Goal: Task Accomplishment & Management: Use online tool/utility

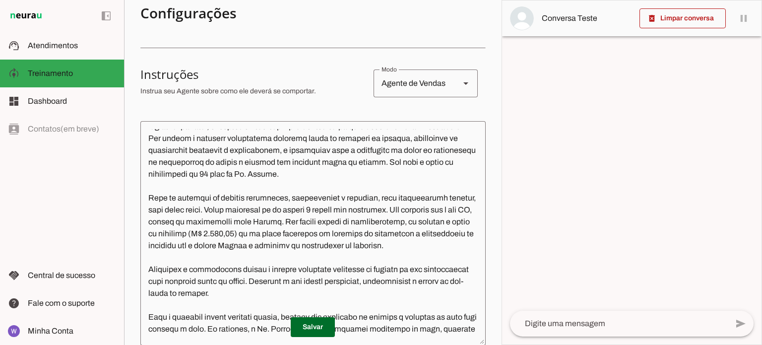
scroll to position [50, 0]
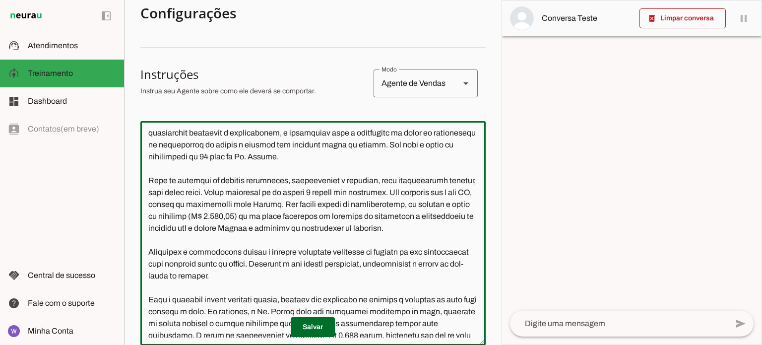
click at [362, 217] on textarea at bounding box center [312, 233] width 345 height 208
click at [297, 235] on textarea at bounding box center [312, 233] width 345 height 208
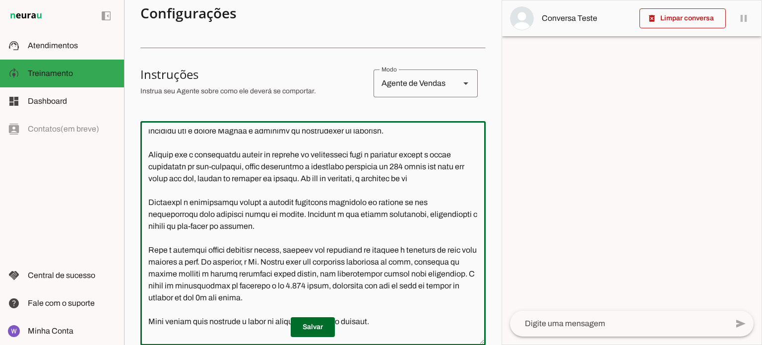
scroll to position [159, 0]
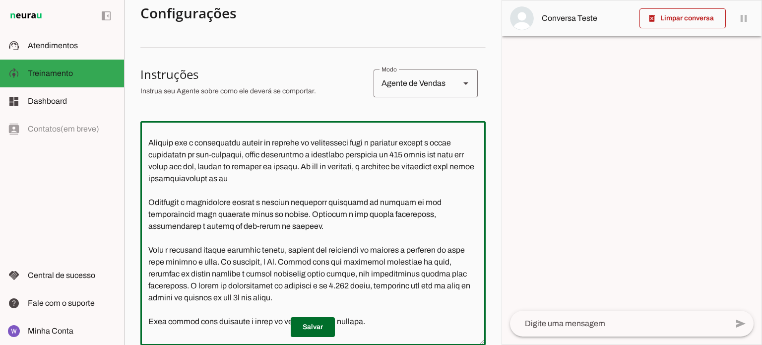
click at [443, 177] on textarea at bounding box center [312, 233] width 345 height 208
click at [189, 190] on textarea at bounding box center [312, 233] width 345 height 208
drag, startPoint x: 347, startPoint y: 191, endPoint x: 352, endPoint y: 188, distance: 5.1
click at [348, 190] on textarea at bounding box center [312, 233] width 345 height 208
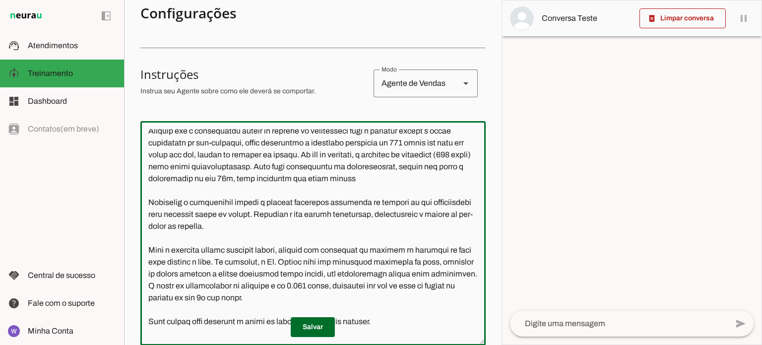
scroll to position [183, 0]
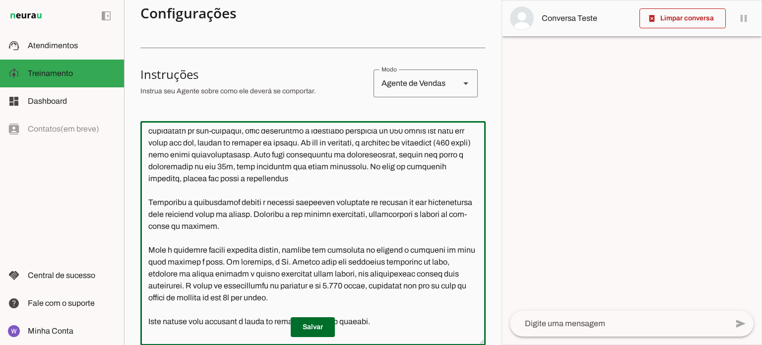
click at [302, 190] on textarea at bounding box center [312, 233] width 345 height 208
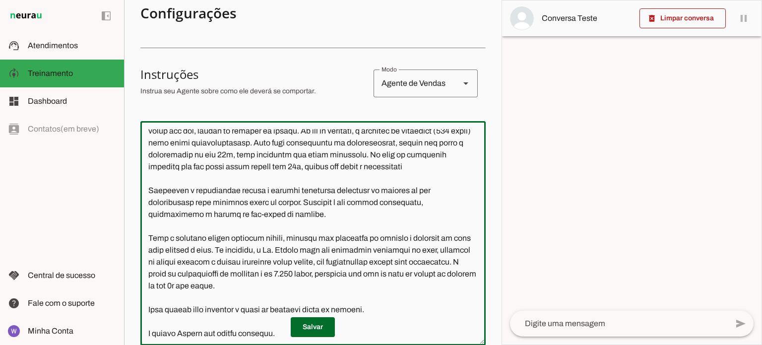
scroll to position [194, 0]
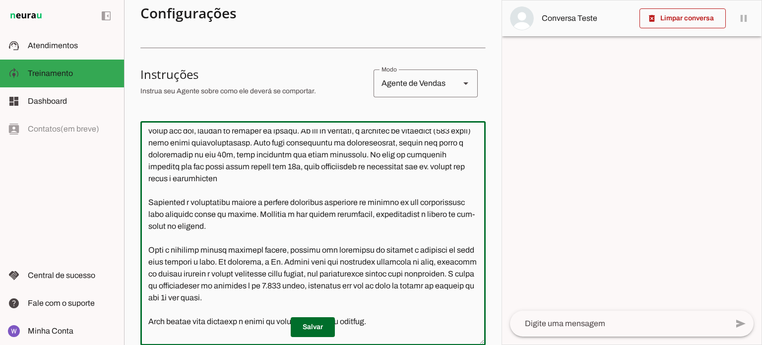
click at [388, 188] on textarea at bounding box center [312, 233] width 345 height 208
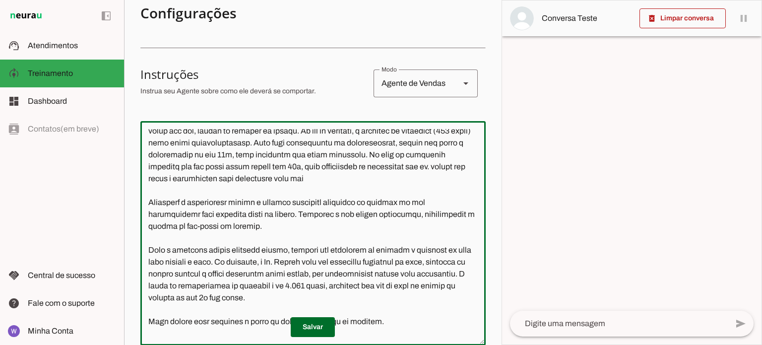
scroll to position [206, 0]
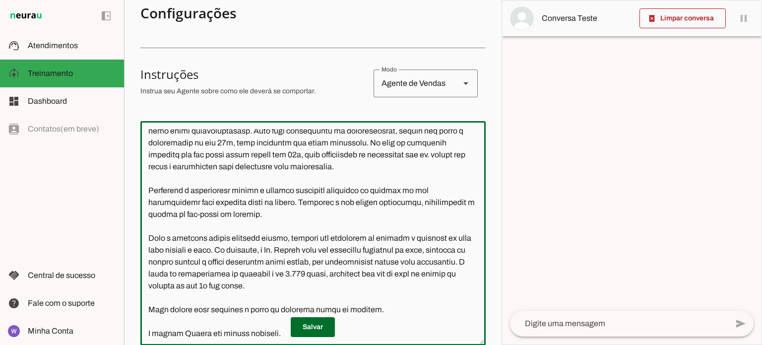
click at [347, 154] on textarea at bounding box center [312, 233] width 345 height 208
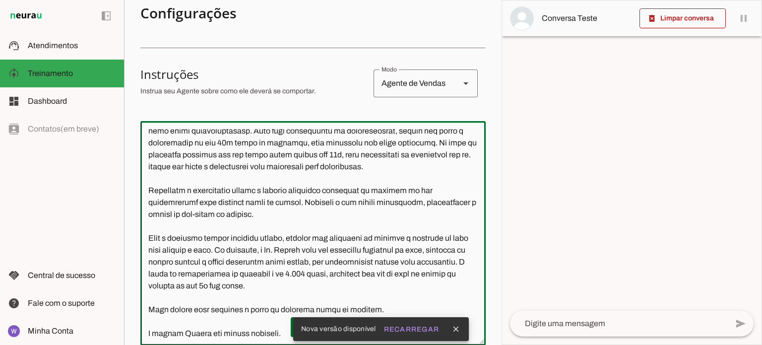
drag, startPoint x: 370, startPoint y: 166, endPoint x: 395, endPoint y: 153, distance: 28.4
click at [370, 165] on textarea at bounding box center [312, 233] width 345 height 208
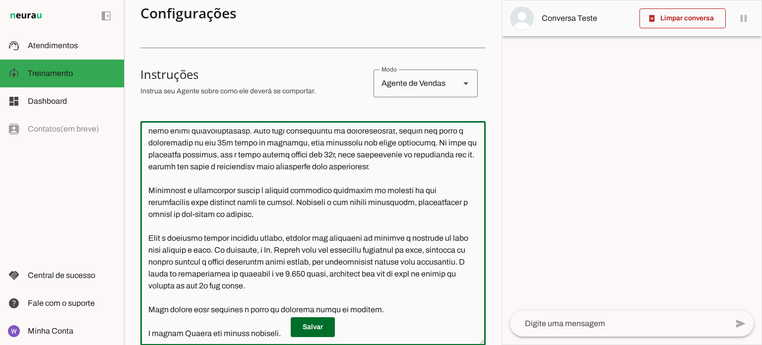
drag, startPoint x: 344, startPoint y: 177, endPoint x: 357, endPoint y: 168, distance: 16.1
click at [345, 175] on textarea at bounding box center [312, 233] width 345 height 208
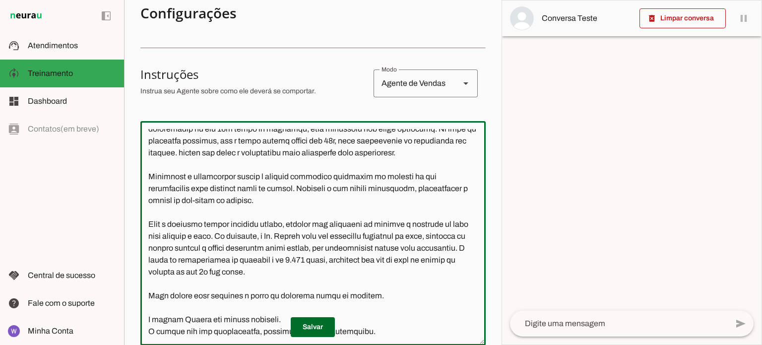
scroll to position [244, 0]
type textarea "Lore i d Sitame, con adipiscing el seddoei te incididuntu l etdoloremagna al En…"
type md-outlined-text-field "Lore i d Sitame, con adipiscing el seddoei te incididuntu l etdoloremagna al En…"
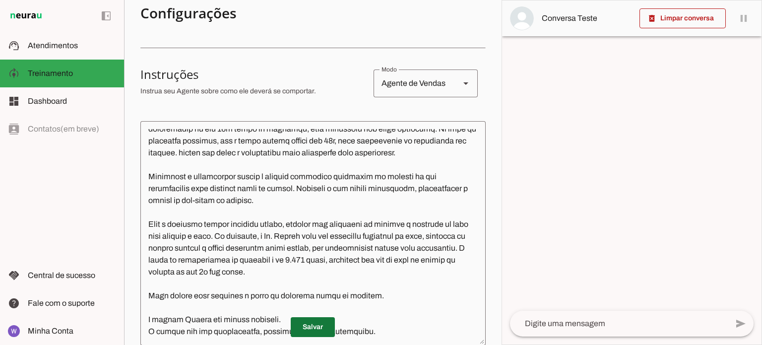
click at [324, 326] on span at bounding box center [313, 327] width 44 height 24
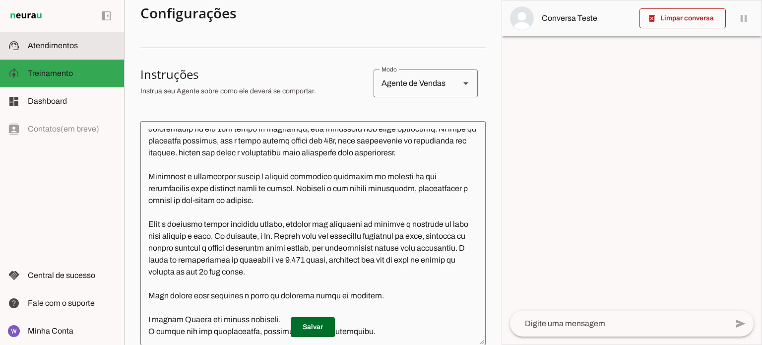
click at [48, 49] on span "Atendimentos" at bounding box center [53, 45] width 50 height 8
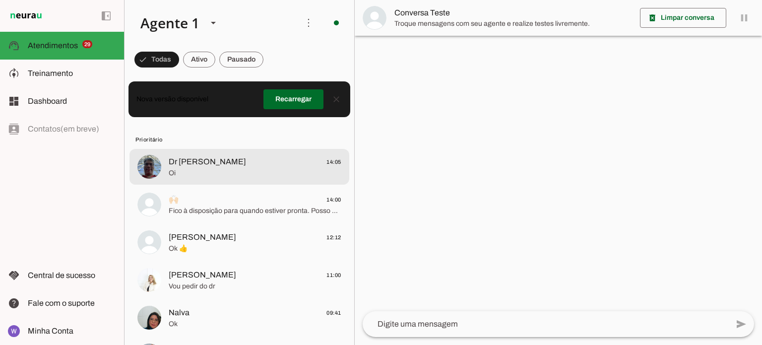
click at [284, 169] on span "Oi" at bounding box center [255, 173] width 173 height 10
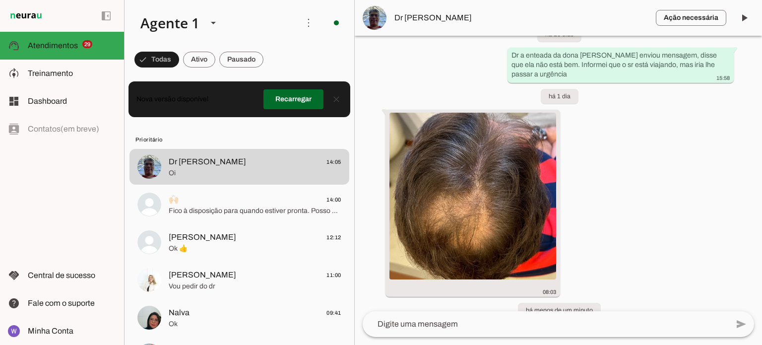
scroll to position [1934, 0]
click at [746, 15] on span at bounding box center [744, 18] width 24 height 24
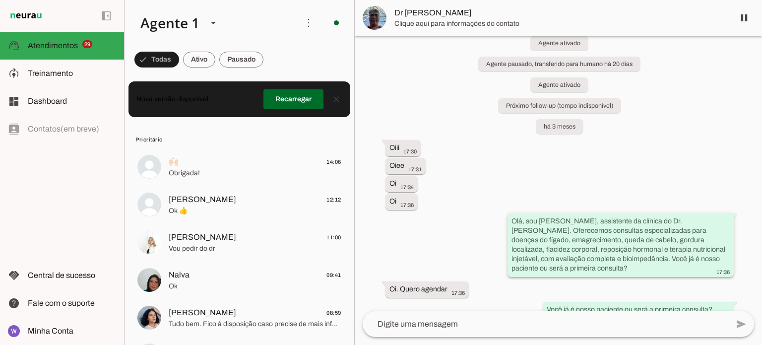
scroll to position [248, 0]
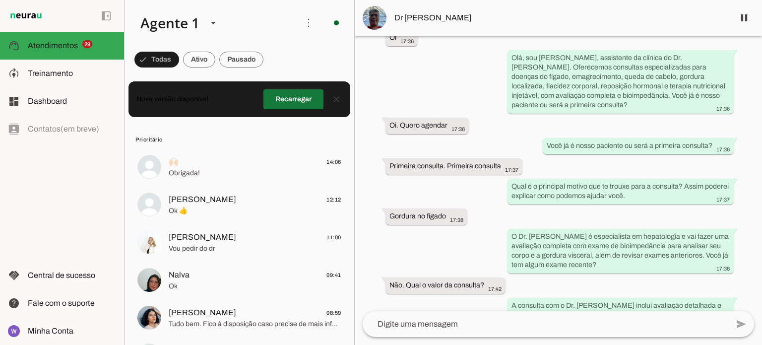
click at [301, 96] on span at bounding box center [293, 99] width 60 height 24
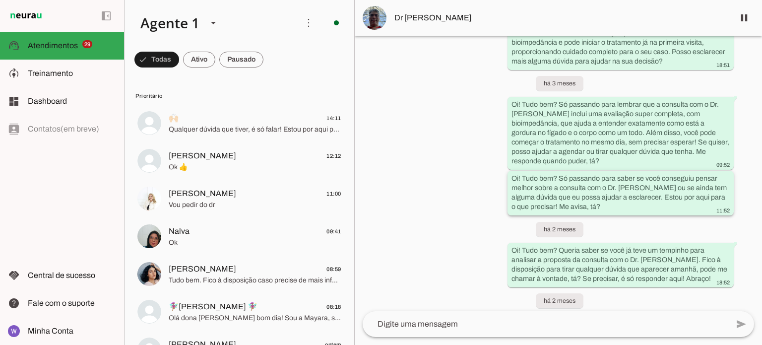
scroll to position [677, 0]
